Goal: Task Accomplishment & Management: Complete application form

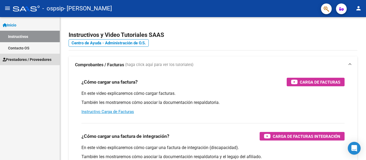
click at [35, 59] on span "Prestadores / Proveedores" at bounding box center [27, 60] width 49 height 6
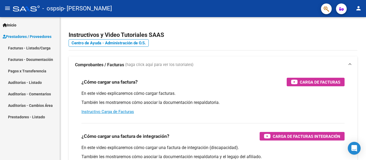
click at [43, 48] on link "Facturas - Listado/Carga" at bounding box center [30, 48] width 60 height 12
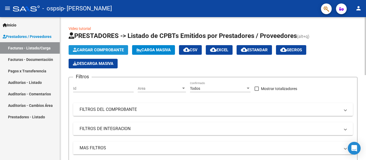
click at [108, 50] on span "Cargar Comprobante" at bounding box center [98, 50] width 51 height 5
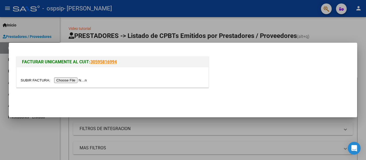
click at [83, 82] on input "file" at bounding box center [55, 81] width 68 height 6
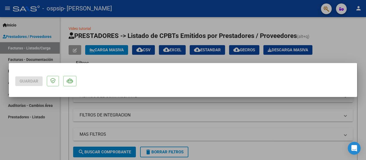
click at [224, 59] on div at bounding box center [183, 80] width 366 height 160
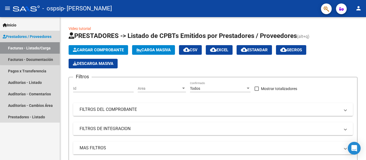
click at [37, 58] on link "Facturas - Documentación" at bounding box center [30, 60] width 60 height 12
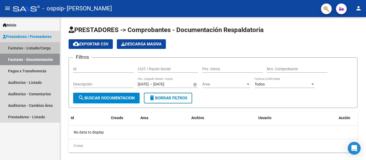
click at [31, 51] on link "Facturas - Listado/Carga" at bounding box center [30, 48] width 60 height 12
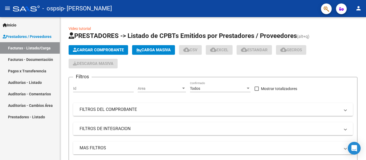
click at [38, 37] on span "Prestadores / Proveedores" at bounding box center [27, 37] width 49 height 6
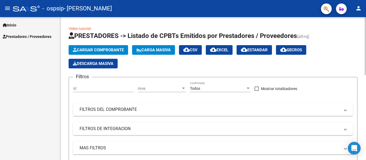
scroll to position [143, 0]
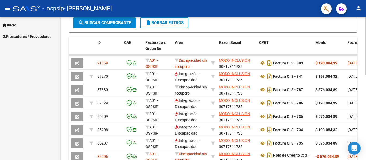
click at [366, 123] on div at bounding box center [365, 88] width 1 height 143
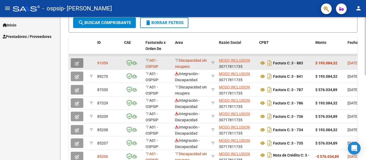
click at [79, 64] on button "button" at bounding box center [77, 63] width 13 height 10
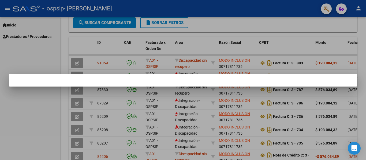
click at [362, 59] on div at bounding box center [183, 80] width 366 height 160
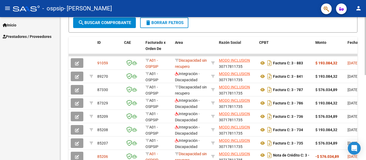
scroll to position [210, 0]
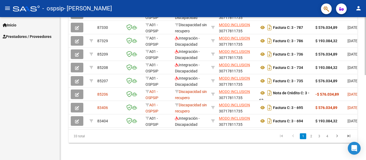
click at [365, 143] on div at bounding box center [365, 88] width 1 height 143
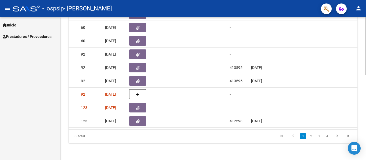
scroll to position [0, 262]
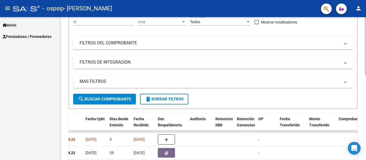
click at [365, 21] on div at bounding box center [365, 88] width 1 height 143
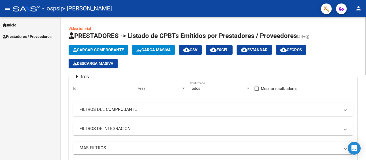
click at [365, 21] on div at bounding box center [365, 88] width 1 height 143
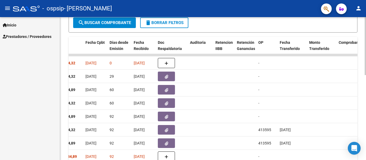
click at [365, 104] on div at bounding box center [365, 88] width 1 height 143
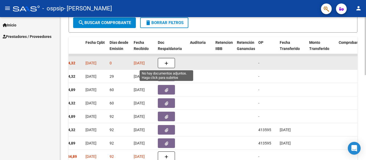
click at [166, 63] on icon "button" at bounding box center [166, 64] width 4 height 4
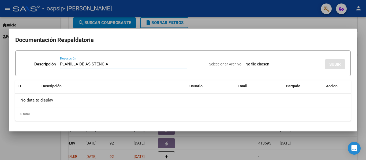
type input "PLANILLA DE ASISTENCIA"
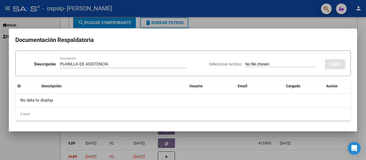
click at [274, 63] on input "Seleccionar Archivo" at bounding box center [280, 64] width 71 height 5
type input "C:\fakepath\PLANILLA DE ASISTENCIA FIRMADA 2025.pdf"
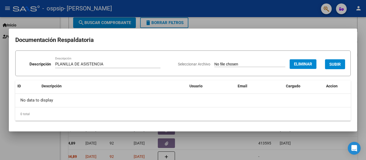
click at [138, 65] on input "PLANILLA DE ASISTENCIA" at bounding box center [107, 64] width 105 height 5
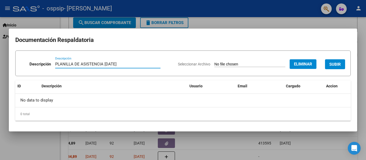
type input "PLANILLA DE ASISTENCIA [DATE]"
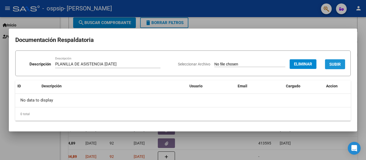
click at [334, 62] on span "SUBIR" at bounding box center [335, 64] width 12 height 5
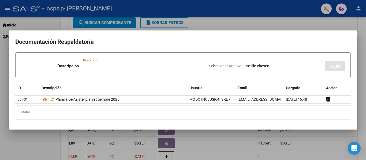
click at [134, 67] on input "Descripción" at bounding box center [123, 66] width 81 height 5
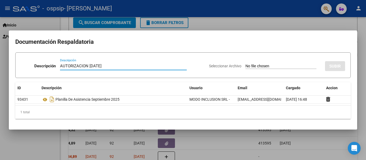
type input "AUTORIZACION [DATE]"
click at [251, 63] on div "Seleccionar Archivo SUBIR" at bounding box center [277, 65] width 136 height 16
click at [262, 65] on input "Seleccionar Archivo" at bounding box center [280, 66] width 71 height 5
type input "C:\fakepath\AUTORIZACION 2025 [PERSON_NAME].pdf"
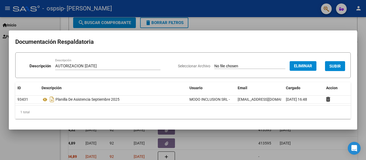
click at [337, 66] on span "SUBIR" at bounding box center [335, 66] width 12 height 5
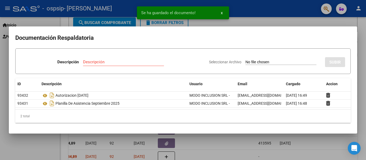
click at [341, 23] on div at bounding box center [183, 80] width 366 height 160
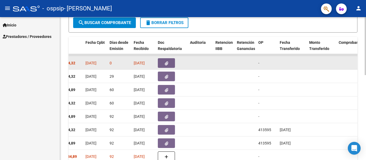
click at [210, 62] on datatable-body-cell at bounding box center [200, 63] width 25 height 13
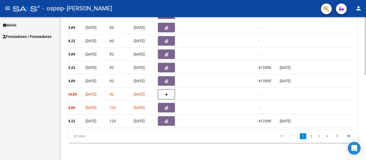
scroll to position [209, 0]
click at [366, 151] on div at bounding box center [365, 131] width 1 height 58
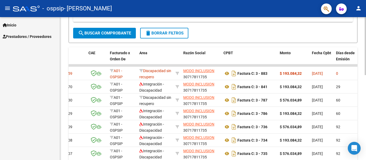
scroll to position [134, 0]
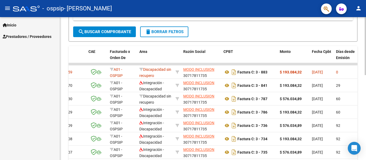
click at [365, 77] on div at bounding box center [365, 102] width 1 height 58
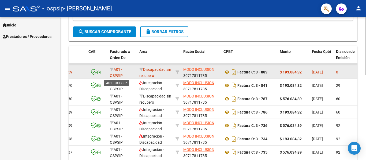
click at [117, 69] on span "A01 - OSPSIP" at bounding box center [116, 73] width 13 height 10
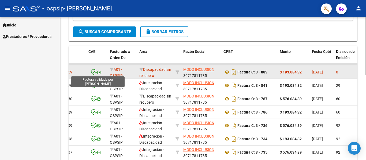
click at [93, 71] on icon at bounding box center [94, 72] width 6 height 6
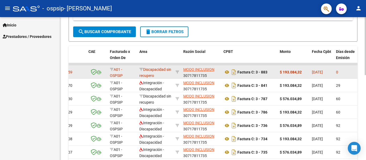
click at [102, 72] on div at bounding box center [96, 72] width 17 height 6
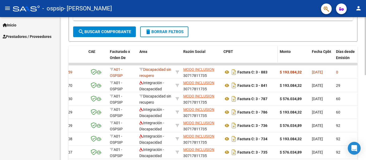
drag, startPoint x: 163, startPoint y: 57, endPoint x: 264, endPoint y: 53, distance: 100.6
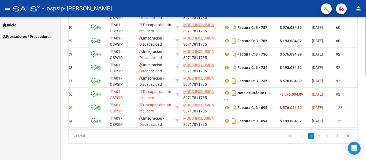
click at [365, 144] on div at bounding box center [365, 88] width 1 height 143
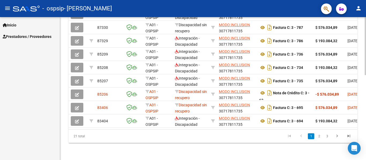
drag, startPoint x: 360, startPoint y: 22, endPoint x: 366, endPoint y: 24, distance: 5.9
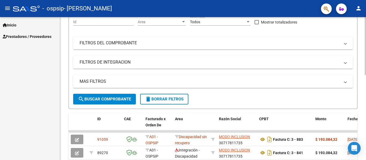
click at [366, 24] on div at bounding box center [365, 88] width 1 height 143
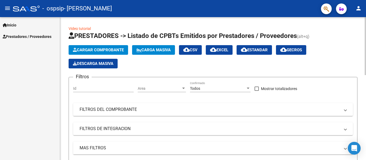
click at [366, 24] on div at bounding box center [365, 46] width 1 height 58
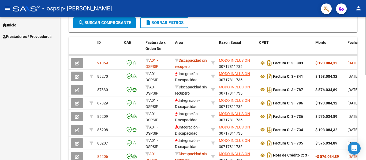
click at [366, 112] on div at bounding box center [365, 88] width 1 height 143
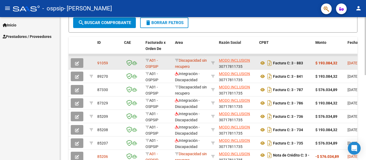
click at [78, 62] on icon "button" at bounding box center [77, 64] width 4 height 4
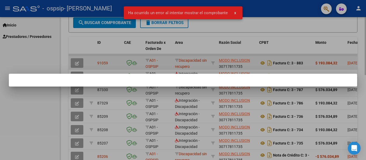
click at [78, 62] on div at bounding box center [183, 80] width 366 height 160
